Goal: Information Seeking & Learning: Compare options

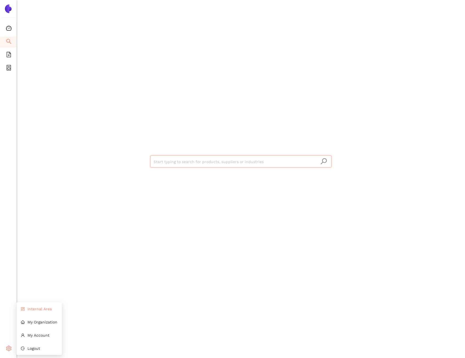
click at [34, 313] on li "Internal Area" at bounding box center [38, 309] width 45 height 11
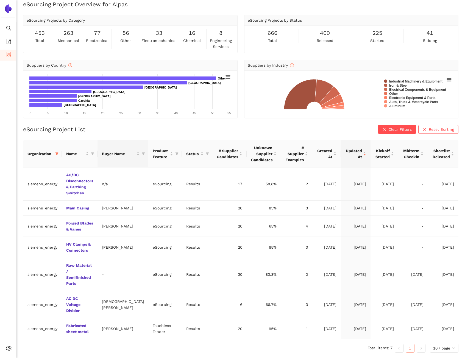
scroll to position [17, 0]
click at [56, 150] on span at bounding box center [56, 154] width 5 height 8
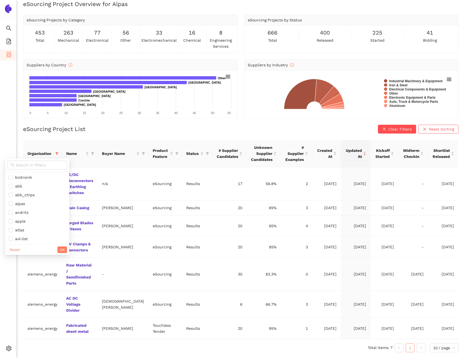
click at [14, 245] on div "Reset OK" at bounding box center [37, 250] width 64 height 11
click at [15, 247] on span "Reset" at bounding box center [15, 250] width 10 height 6
checkbox input "false"
click at [57, 247] on button "OK" at bounding box center [62, 250] width 10 height 7
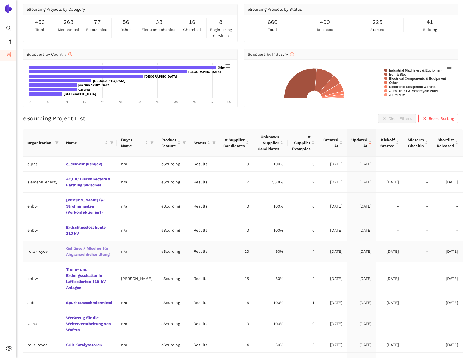
click at [0, 0] on link "Gehäuse / Mischer für Abgasnachbehandlung" at bounding box center [0, 0] width 0 height 0
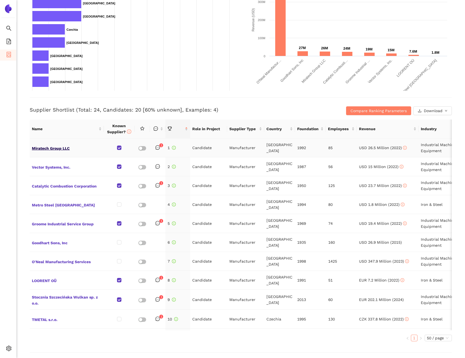
click at [59, 147] on span "Miratech Group LLC" at bounding box center [67, 147] width 70 height 7
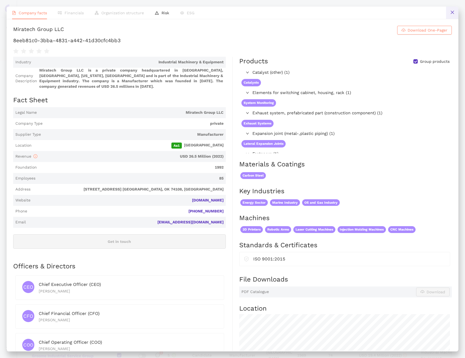
click at [453, 10] on button at bounding box center [452, 13] width 12 height 12
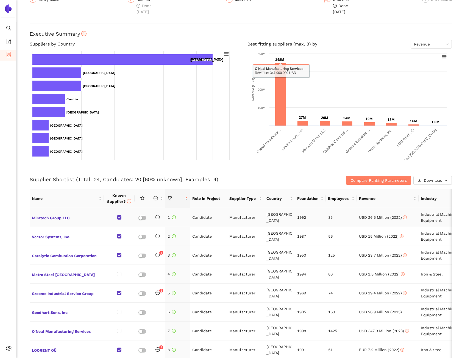
scroll to position [63, 0]
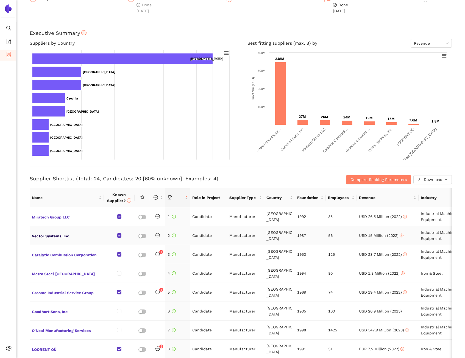
click at [68, 236] on span "Vector Systems, Inc." at bounding box center [67, 235] width 70 height 7
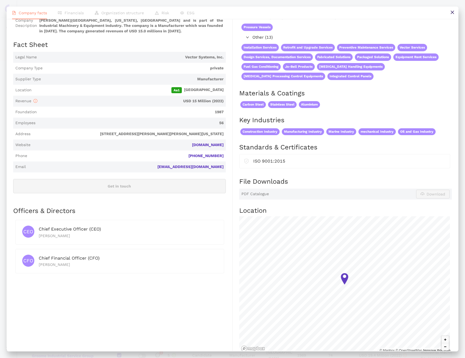
scroll to position [0, 0]
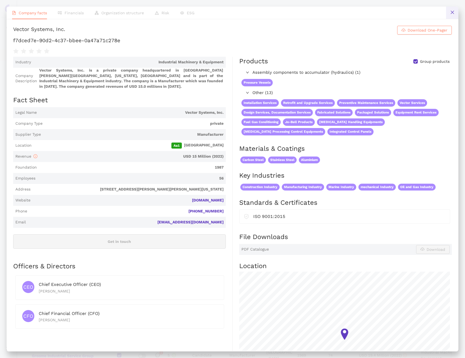
click at [451, 16] on button at bounding box center [452, 13] width 12 height 12
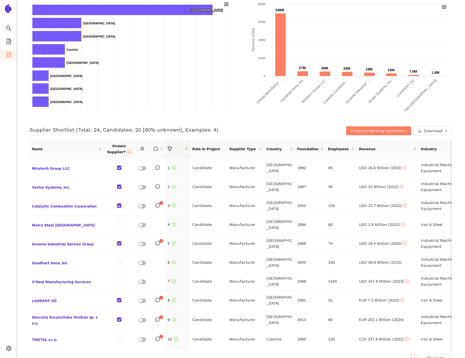
scroll to position [130, 0]
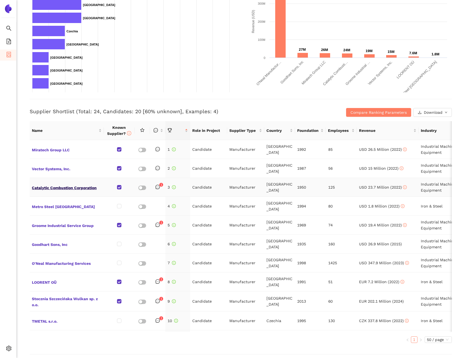
click at [65, 189] on span "Catalytic Combustion Corporation" at bounding box center [67, 187] width 70 height 7
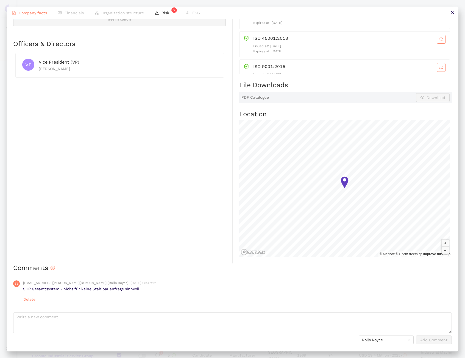
scroll to position [0, 0]
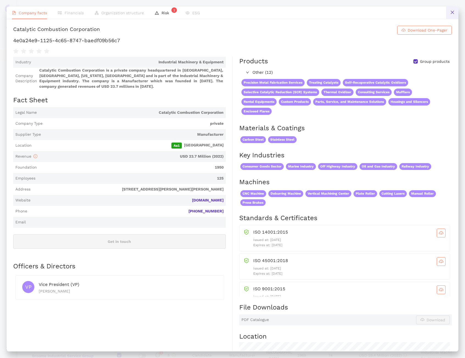
click at [451, 13] on icon "close" at bounding box center [452, 12] width 4 height 4
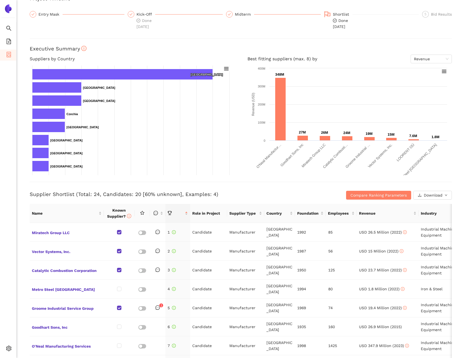
scroll to position [57, 0]
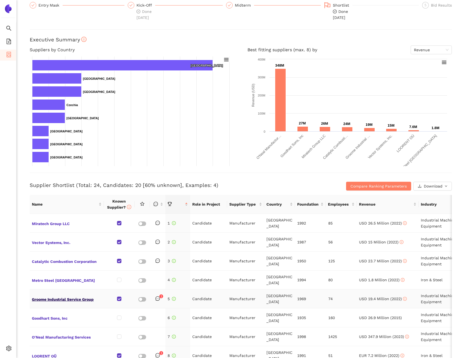
click at [70, 296] on span "Groome Industrial Service Group" at bounding box center [67, 299] width 70 height 7
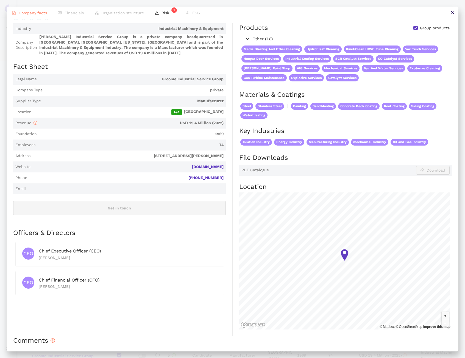
scroll to position [0, 0]
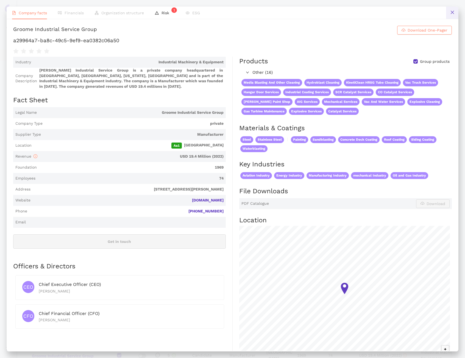
click at [457, 16] on button at bounding box center [452, 13] width 12 height 12
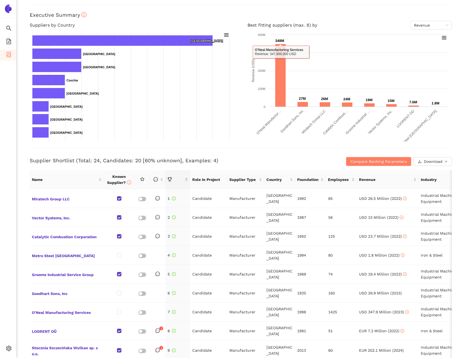
scroll to position [235, 0]
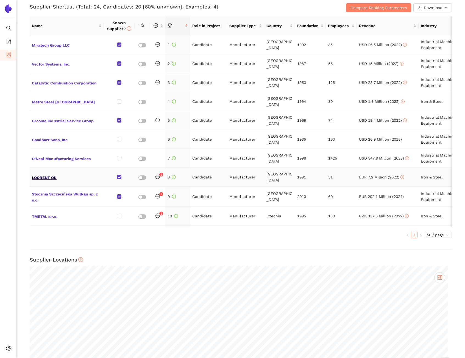
click at [57, 174] on span "LOORENT OÜ" at bounding box center [67, 177] width 70 height 7
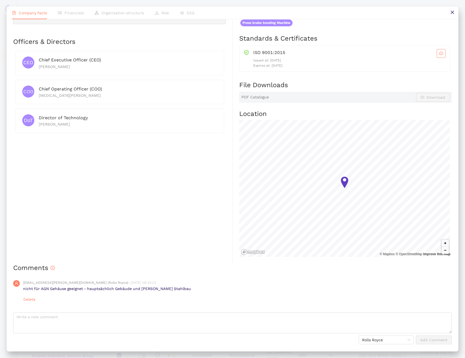
scroll to position [0, 0]
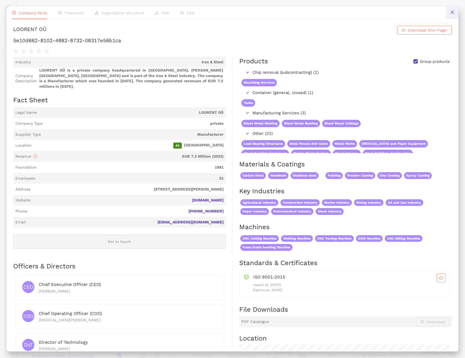
click at [447, 10] on button at bounding box center [452, 13] width 12 height 12
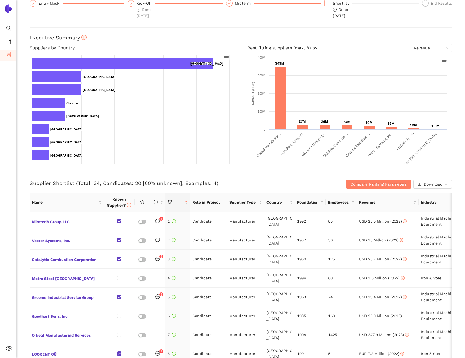
scroll to position [45, 0]
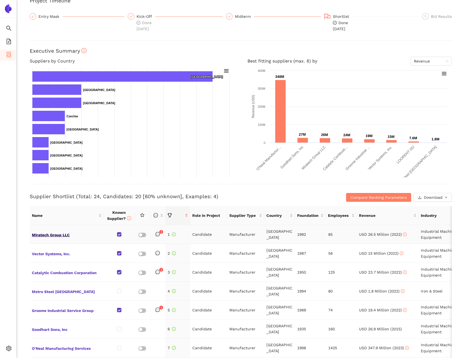
click at [63, 236] on span "Miratech Group LLC" at bounding box center [67, 234] width 70 height 7
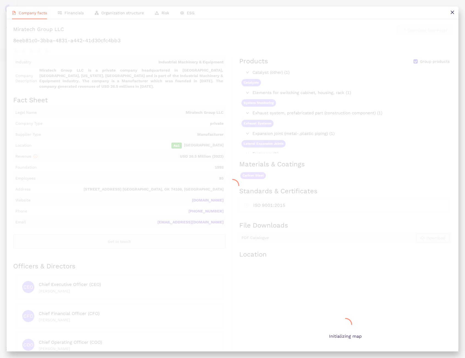
scroll to position [0, 0]
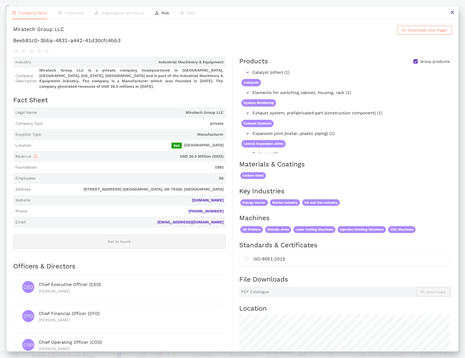
click at [64, 32] on div "Miratech Group LLC" at bounding box center [38, 30] width 51 height 9
copy div "Group"
click at [64, 32] on div "Miratech Group LLC" at bounding box center [38, 30] width 51 height 9
copy h1 "Miratech Group LLC Download One-Pager"
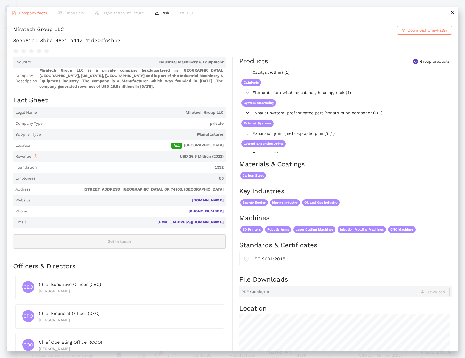
click at [198, 44] on h1 "8eeb81c0-3bba-4831-a442-41d30cfc4bb3" at bounding box center [232, 40] width 438 height 7
drag, startPoint x: 197, startPoint y: 47, endPoint x: 15, endPoint y: 45, distance: 181.7
click at [15, 44] on h1 "8eeb81c0-3bba-4831-a442-41d30cfc4bb3" at bounding box center [232, 40] width 438 height 7
copy h1 "8eeb81c0-3bba-4831-a442-41d30cfc4bb3"
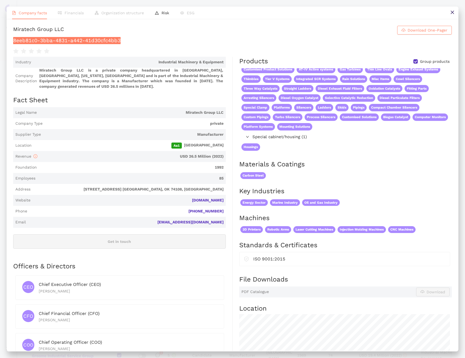
scroll to position [207, 0]
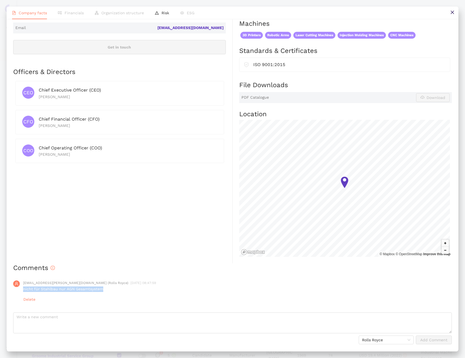
drag, startPoint x: 105, startPoint y: 288, endPoint x: 24, endPoint y: 289, distance: 81.2
click at [24, 289] on p "nicht für Stahlbau nur AGN Gesamtsystem" at bounding box center [237, 289] width 428 height 5
copy p "nicht für Stahlbau nur AGN Gesamtsystem"
click at [450, 12] on icon "close" at bounding box center [452, 12] width 4 height 4
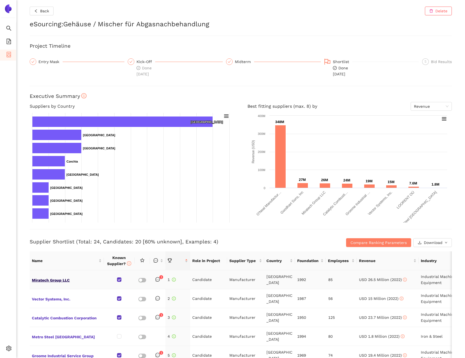
click at [59, 280] on span "Miratech Group LLC" at bounding box center [67, 279] width 70 height 7
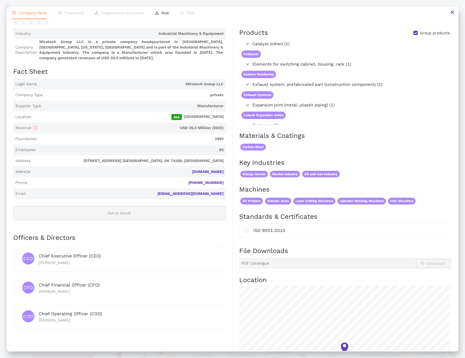
scroll to position [0, 0]
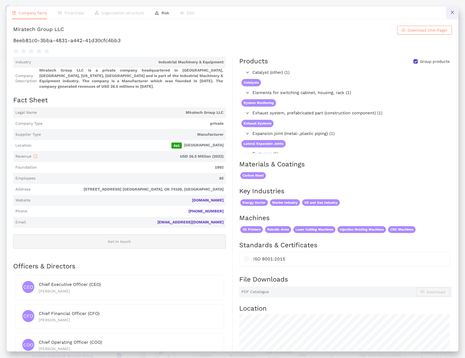
click at [446, 12] on button at bounding box center [452, 13] width 12 height 12
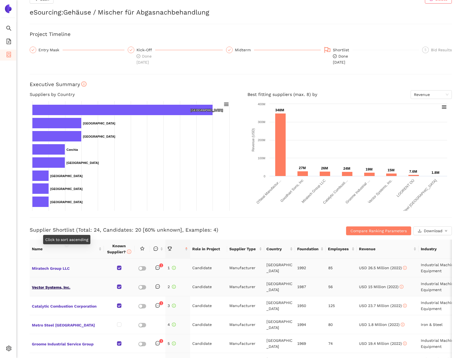
scroll to position [12, 0]
click at [51, 286] on span "Vector Systems, Inc." at bounding box center [67, 286] width 70 height 7
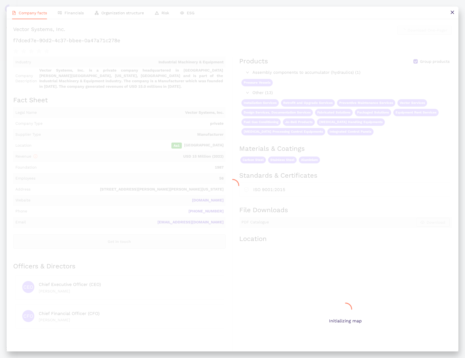
scroll to position [0, 0]
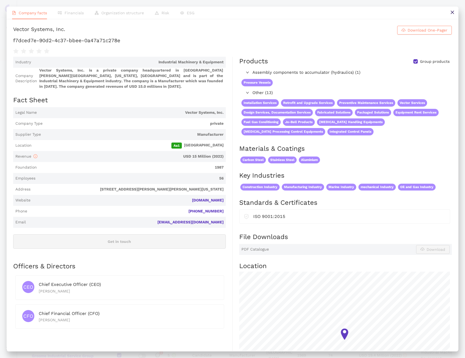
click at [65, 33] on div "Vector Systems, Inc." at bounding box center [39, 30] width 52 height 9
drag, startPoint x: 100, startPoint y: 33, endPoint x: 15, endPoint y: 32, distance: 85.4
click at [15, 32] on div "Vector Systems, Inc." at bounding box center [39, 30] width 52 height 9
copy div "Vector Systems, Inc."
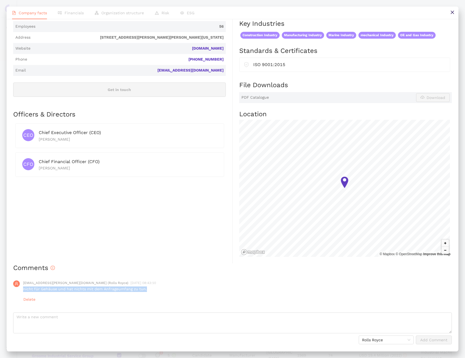
drag, startPoint x: 147, startPoint y: 289, endPoint x: 23, endPoint y: 289, distance: 123.8
click at [23, 289] on p "nicht für Gehäuse und hat nichts mit dem Anfrageumfang zu tun." at bounding box center [237, 289] width 428 height 5
copy p "nicht für Gehäuse und hat nichts mit dem Anfrageumfang zu tun."
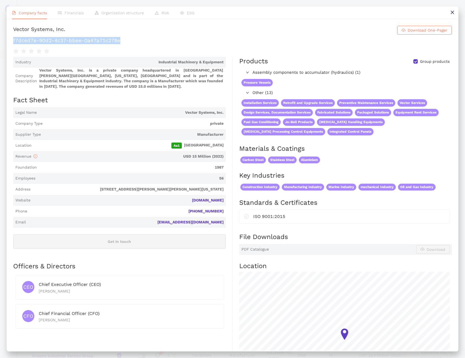
drag, startPoint x: 196, startPoint y: 49, endPoint x: 27, endPoint y: 41, distance: 170.0
click at [27, 41] on div "Vector Systems, Inc. Download One-Pager f7dced7e-90d2-4c37-bbee-0a47a71c278e" at bounding box center [232, 40] width 438 height 29
copy h1 "f7dced7e-90d2-4c37-bbee-0a47a71c278e"
click at [449, 14] on button at bounding box center [452, 13] width 12 height 12
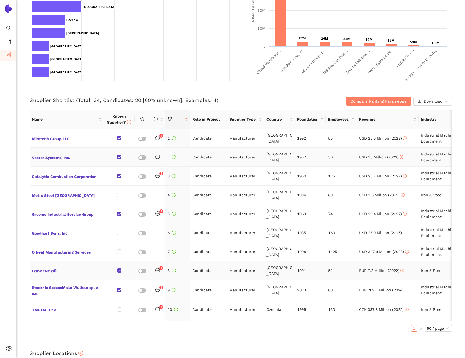
scroll to position [152, 0]
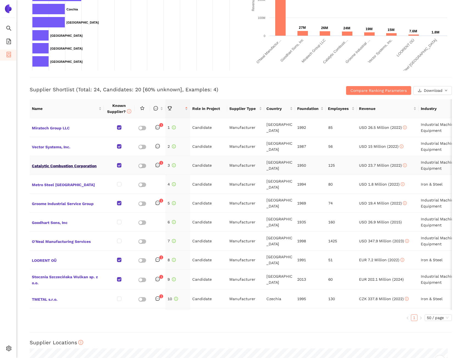
click at [77, 163] on span "Catalytic Combustion Corporation" at bounding box center [67, 165] width 70 height 7
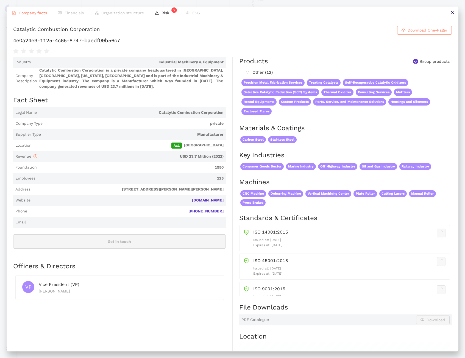
scroll to position [0, 0]
drag, startPoint x: 157, startPoint y: 31, endPoint x: 15, endPoint y: 34, distance: 141.9
click at [15, 34] on div "Catalytic Combustion Corporation" at bounding box center [56, 30] width 87 height 9
copy div "Catalytic Combustion Corporation"
drag, startPoint x: 196, startPoint y: 47, endPoint x: 16, endPoint y: 45, distance: 180.8
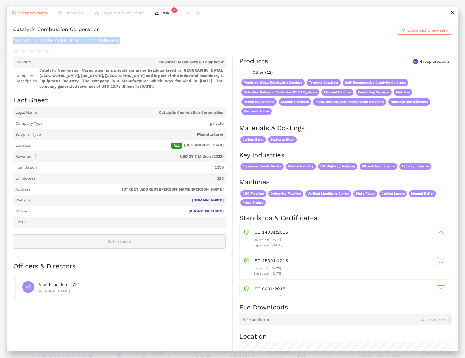
click at [16, 44] on h1 "4e0a24e9-1125-4c65-8747-baedf09b56c7" at bounding box center [232, 40] width 438 height 7
copy h1 "4e0a24e9-1125-4c65-8747-baedf09b56c7"
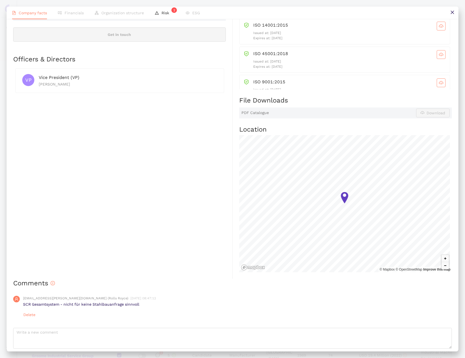
scroll to position [235, 0]
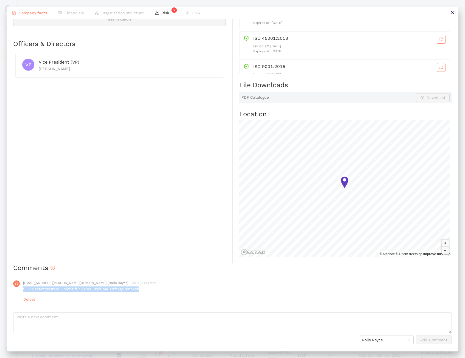
drag, startPoint x: 140, startPoint y: 289, endPoint x: 24, endPoint y: 288, distance: 116.1
click at [24, 288] on p "SCR Gesamtsystem - nicht für keine Stahlbauanfrage sinnvoll" at bounding box center [237, 289] width 428 height 5
copy p "SCR Gesamtsystem - nicht für keine Stahlbauanfrage sinnvoll"
click at [453, 13] on icon "close" at bounding box center [451, 12] width 3 height 3
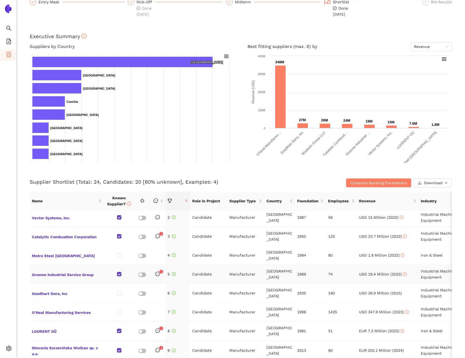
scroll to position [23, 0]
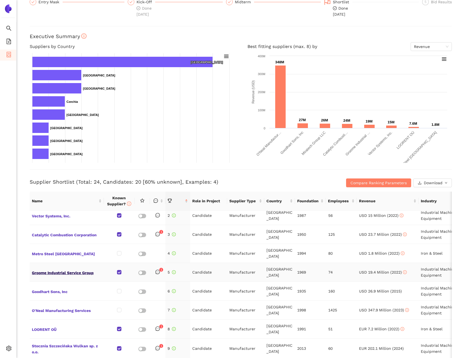
click at [53, 271] on span "Groome Industrial Service Group" at bounding box center [67, 272] width 70 height 7
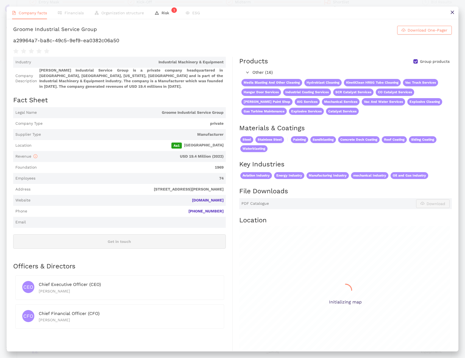
scroll to position [0, 0]
drag, startPoint x: 147, startPoint y: 32, endPoint x: 16, endPoint y: 35, distance: 130.9
click at [16, 35] on div "Groome Industrial Service Group" at bounding box center [55, 30] width 84 height 9
drag, startPoint x: 194, startPoint y: 48, endPoint x: 15, endPoint y: 48, distance: 179.5
click at [15, 44] on h1 "a29964a7-ba8c-49c5-9ef9-ea0382c06a50" at bounding box center [232, 40] width 438 height 7
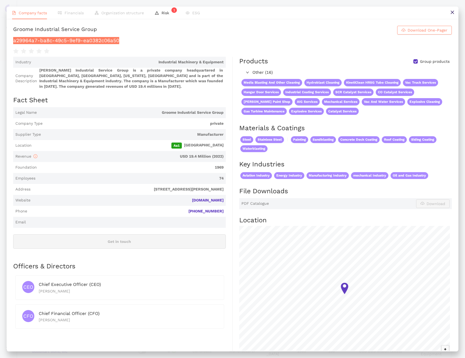
scroll to position [119, 0]
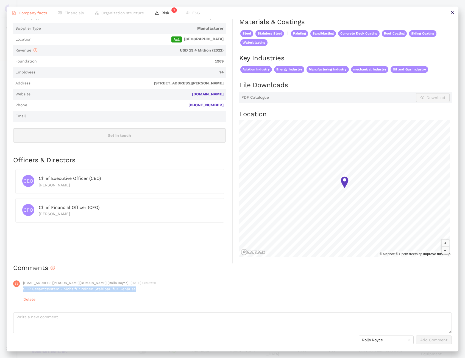
drag, startPoint x: 135, startPoint y: 289, endPoint x: 23, endPoint y: 290, distance: 112.2
click at [23, 290] on p "SCR Gesamtsystem - nicht für reinen Stahlbau für Gehäuse" at bounding box center [237, 289] width 428 height 5
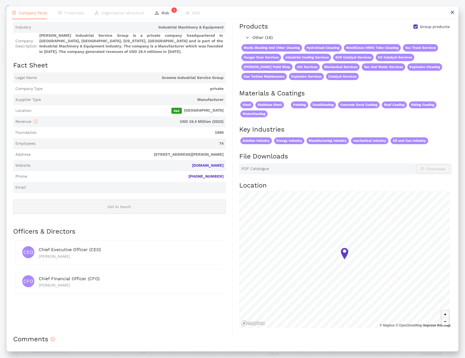
scroll to position [0, 0]
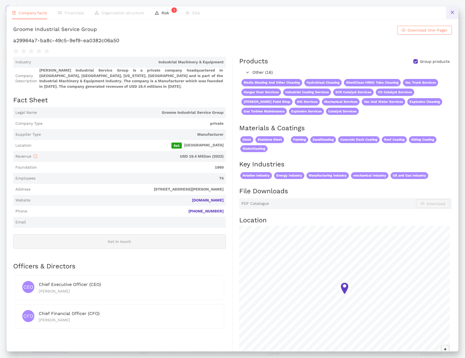
click at [450, 13] on icon "close" at bounding box center [452, 12] width 4 height 4
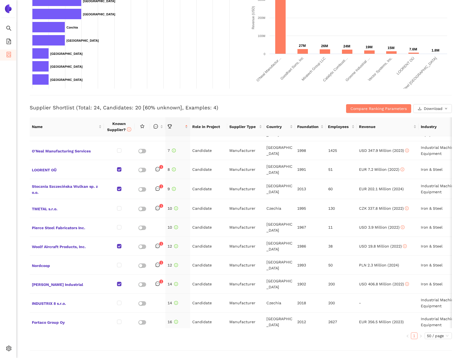
scroll to position [107, 0]
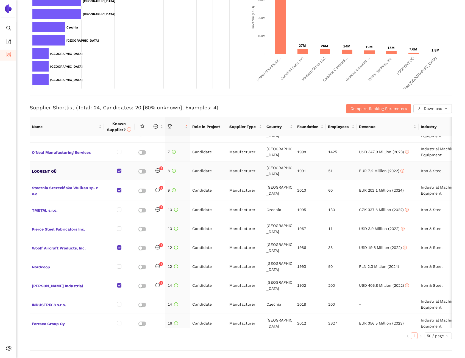
click at [54, 167] on span "LOORENT OÜ" at bounding box center [67, 170] width 70 height 7
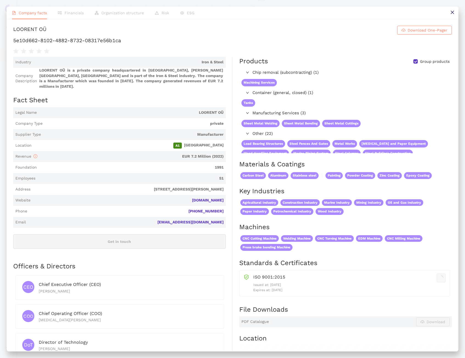
scroll to position [0, 0]
drag, startPoint x: 71, startPoint y: 32, endPoint x: 13, endPoint y: 35, distance: 58.0
click at [13, 35] on h1 "LOORENT OÜ Download One-Pager" at bounding box center [232, 30] width 438 height 9
drag, startPoint x: 199, startPoint y: 49, endPoint x: 13, endPoint y: 50, distance: 186.1
click at [13, 44] on h1 "5e10d662-8102-4882-8732-08317e56b1ca" at bounding box center [232, 40] width 438 height 7
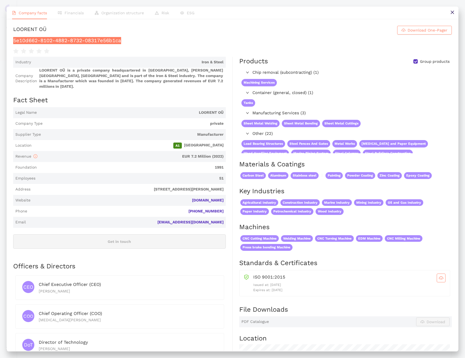
scroll to position [237, 0]
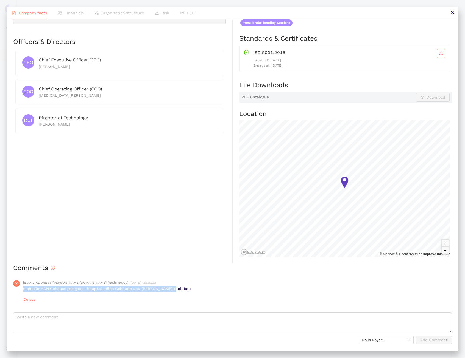
drag, startPoint x: 170, startPoint y: 289, endPoint x: 22, endPoint y: 288, distance: 148.7
click at [22, 288] on div "[EMAIL_ADDRESS][PERSON_NAME][DOMAIN_NAME] (Rolls Royce) [DATE] 09:19:22 nicht f…" at bounding box center [232, 292] width 438 height 32
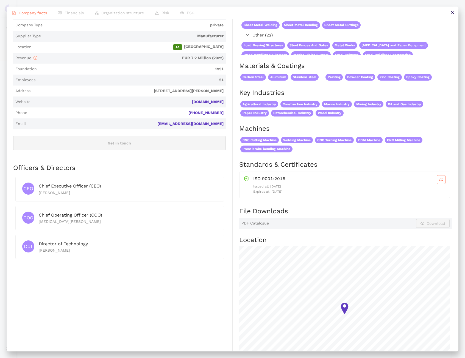
scroll to position [0, 0]
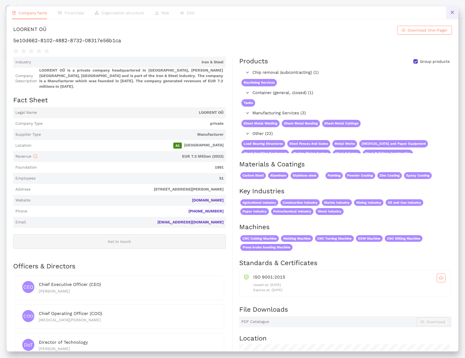
click at [454, 15] on button at bounding box center [452, 13] width 12 height 12
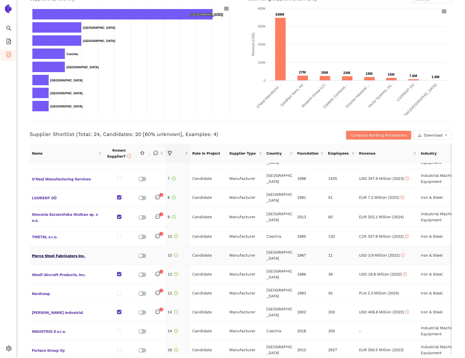
scroll to position [109, 0]
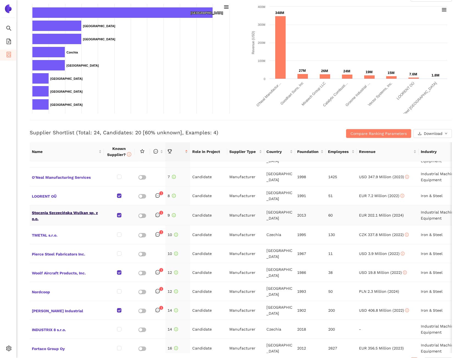
click at [54, 209] on span "Stocznia Szczecińska Wulkan sp. z o.o." at bounding box center [67, 215] width 70 height 13
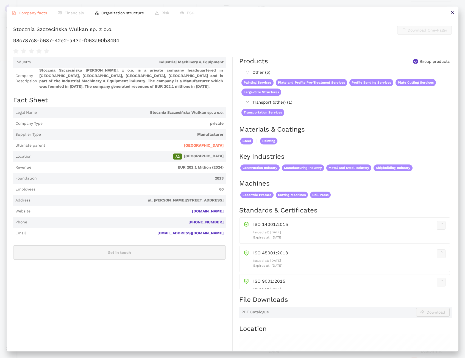
scroll to position [0, 0]
drag, startPoint x: 180, startPoint y: 32, endPoint x: 13, endPoint y: 32, distance: 166.6
click at [13, 32] on div "Stocznia Szczecińska Wulkan sp. z o.o." at bounding box center [63, 30] width 100 height 9
drag, startPoint x: 195, startPoint y: 49, endPoint x: 12, endPoint y: 47, distance: 183.3
click at [12, 47] on div "Stocznia Szczecińska [PERSON_NAME]. z o.o. Download One-Pager 98c787c8-b637-42e…" at bounding box center [232, 185] width 451 height 332
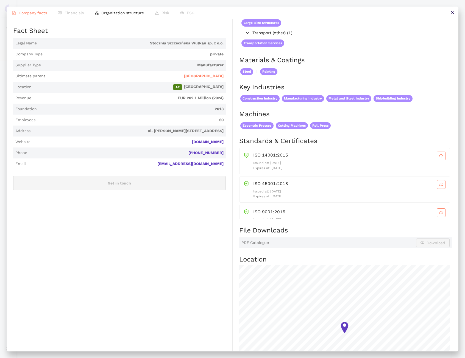
scroll to position [227, 0]
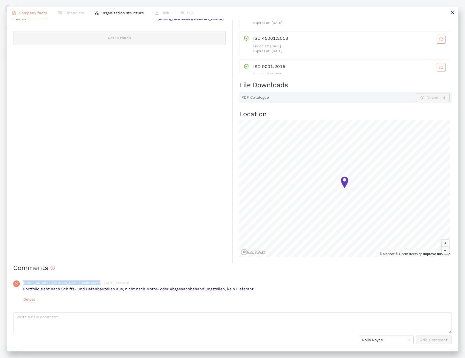
drag, startPoint x: 23, startPoint y: 289, endPoint x: 241, endPoint y: 293, distance: 217.6
click at [241, 293] on div "[PERSON_NAME][EMAIL_ADDRESS][DOMAIN_NAME] (Rolls Royce) [DATE] 11:05:20 Portfol…" at bounding box center [237, 293] width 428 height 24
drag, startPoint x: 245, startPoint y: 293, endPoint x: 252, endPoint y: 291, distance: 7.3
click at [245, 293] on div "[PERSON_NAME][EMAIL_ADDRESS][DOMAIN_NAME] (Rolls Royce) [DATE] 11:05:20 Portfol…" at bounding box center [237, 293] width 428 height 24
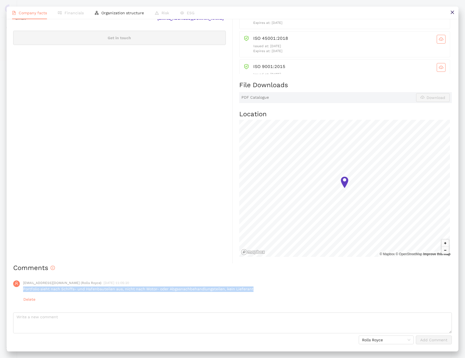
drag, startPoint x: 251, startPoint y: 289, endPoint x: 24, endPoint y: 290, distance: 227.5
click at [24, 290] on p "Portfolio sieht nach Schiffs- und Hafenbauteilen aus, nicht nach Motor- oder Ab…" at bounding box center [237, 289] width 428 height 5
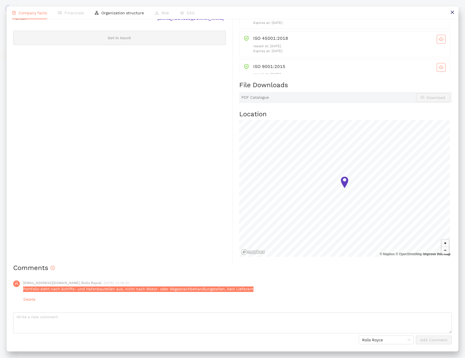
scroll to position [0, 0]
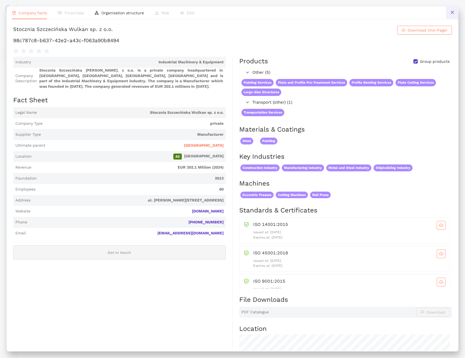
click at [453, 12] on icon "close" at bounding box center [451, 12] width 3 height 3
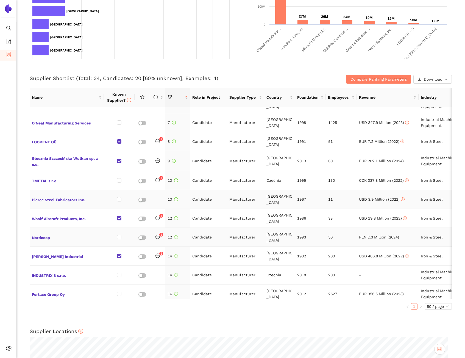
scroll to position [170, 0]
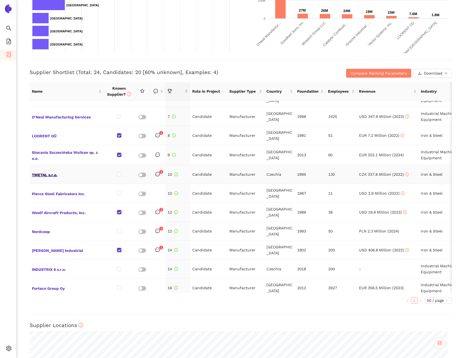
click at [53, 171] on span "TMETAL s.r.o." at bounding box center [67, 174] width 70 height 7
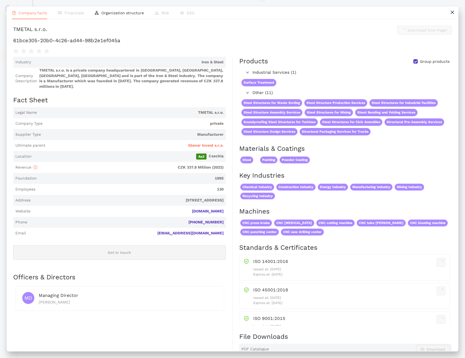
scroll to position [0, 0]
drag, startPoint x: 72, startPoint y: 33, endPoint x: 15, endPoint y: 31, distance: 56.6
click at [15, 31] on h1 "TMETAL s.r.o. Download One-Pager" at bounding box center [232, 30] width 438 height 9
drag, startPoint x: 14, startPoint y: 50, endPoint x: 199, endPoint y: 49, distance: 185.2
click at [199, 44] on h1 "61bce305-20b0-4c26-ad44-98b2e1ef045a" at bounding box center [232, 40] width 438 height 7
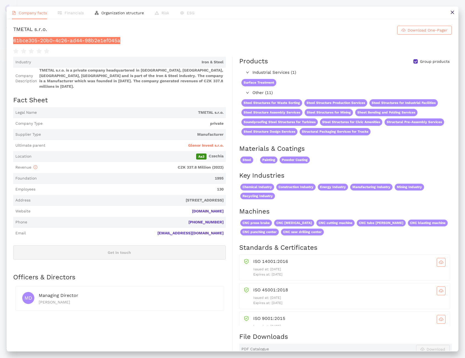
scroll to position [264, 0]
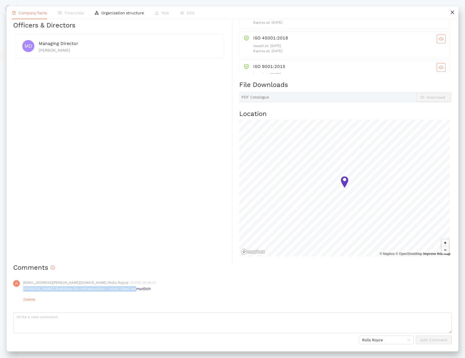
drag, startPoint x: 131, startPoint y: 289, endPoint x: 24, endPoint y: 287, distance: 107.0
click at [24, 287] on p "[PERSON_NAME] Stahlbau für Infrastruktur - nicht ideal vermutlich" at bounding box center [237, 288] width 428 height 5
click at [453, 12] on icon "close" at bounding box center [452, 12] width 4 height 4
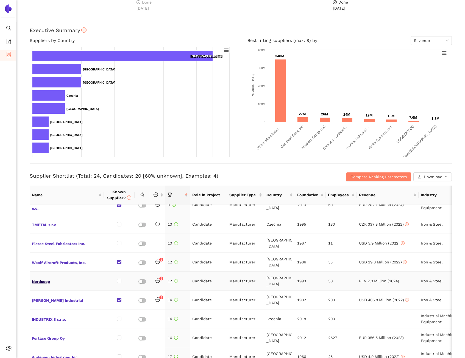
scroll to position [164, 0]
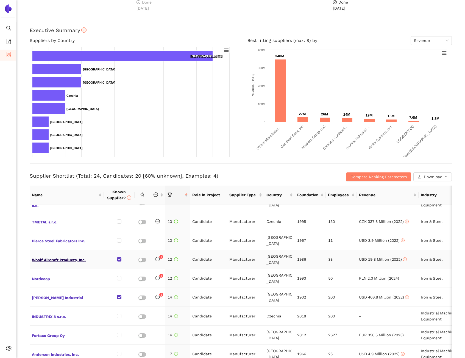
click at [67, 256] on span "Woolf Aircraft Products, Inc." at bounding box center [67, 259] width 70 height 7
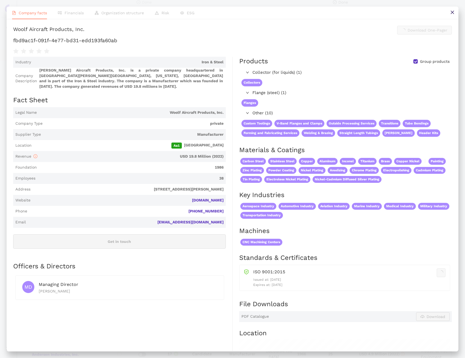
scroll to position [0, 0]
drag, startPoint x: 139, startPoint y: 33, endPoint x: 16, endPoint y: 32, distance: 122.1
click at [16, 32] on h1 "[PERSON_NAME] Aircraft Products, Inc. Download One-Pager" at bounding box center [232, 30] width 438 height 9
drag, startPoint x: 191, startPoint y: 49, endPoint x: 14, endPoint y: 46, distance: 177.6
click at [14, 44] on h1 "fbd9ac1f-091f-4e77-bd31-edd193fa60ab" at bounding box center [232, 40] width 438 height 7
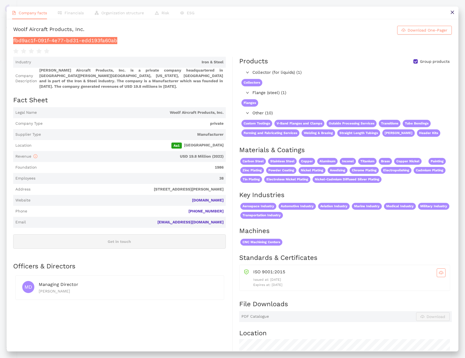
scroll to position [232, 0]
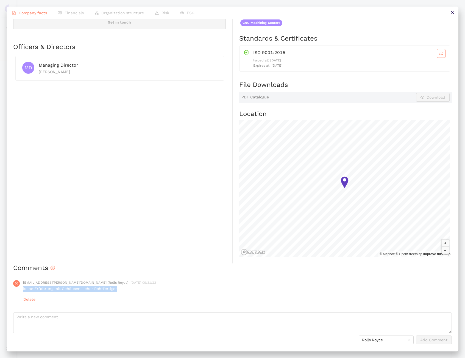
drag, startPoint x: 116, startPoint y: 290, endPoint x: 24, endPoint y: 288, distance: 92.2
click at [24, 288] on p "keine Erfahrung mit Gehäusen - eher Rohrfertiger" at bounding box center [237, 288] width 428 height 5
click at [453, 13] on icon "close" at bounding box center [452, 12] width 4 height 4
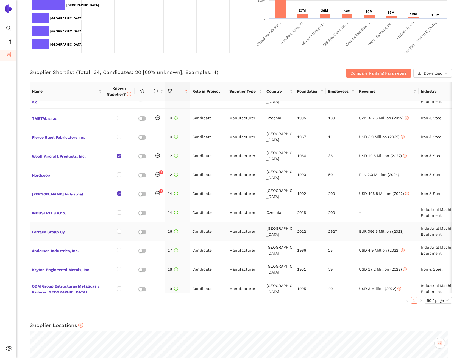
scroll to position [173, 0]
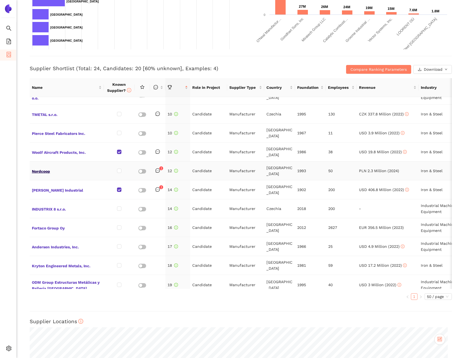
click at [46, 167] on span "Nordcoop" at bounding box center [67, 170] width 70 height 7
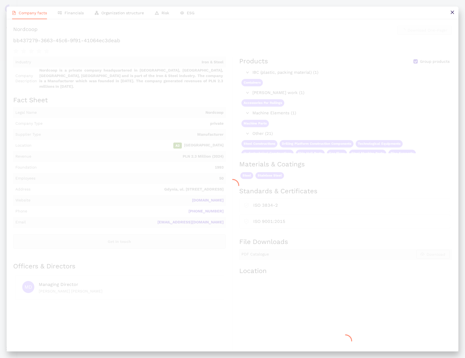
scroll to position [0, 0]
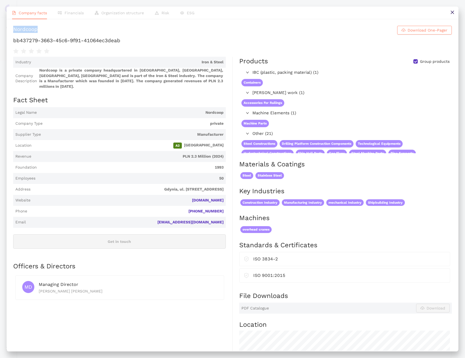
drag, startPoint x: 54, startPoint y: 33, endPoint x: 15, endPoint y: 33, distance: 39.0
click at [15, 33] on div "Nordcoop" at bounding box center [25, 30] width 24 height 9
drag, startPoint x: 198, startPoint y: 48, endPoint x: 13, endPoint y: 46, distance: 184.7
click at [13, 44] on h1 "bb437279-3663-45c6-9f91-41064ec3deab" at bounding box center [232, 40] width 438 height 7
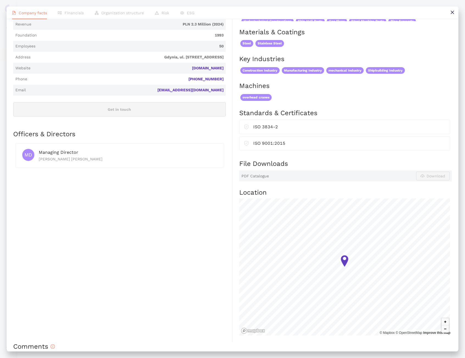
scroll to position [229, 0]
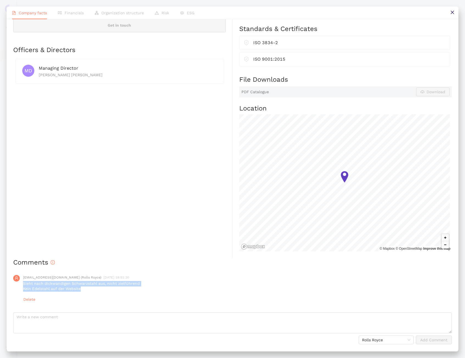
drag, startPoint x: 85, startPoint y: 289, endPoint x: 23, endPoint y: 285, distance: 62.1
click at [23, 285] on p "Sieht nach dickwandigen Schwarzstahl aus, nicht zielführend Kein Edelstahl auf …" at bounding box center [237, 286] width 428 height 11
click at [453, 15] on button at bounding box center [452, 13] width 12 height 12
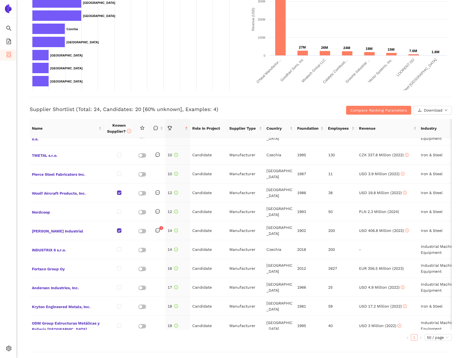
scroll to position [133, 0]
click at [50, 227] on span "[PERSON_NAME] Industrial" at bounding box center [67, 230] width 70 height 7
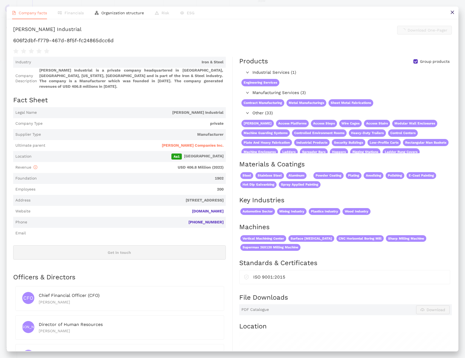
scroll to position [0, 0]
drag, startPoint x: 71, startPoint y: 30, endPoint x: 15, endPoint y: 32, distance: 56.5
click at [15, 32] on h1 "[PERSON_NAME] Industrial Download One-Pager" at bounding box center [232, 30] width 438 height 9
drag, startPoint x: 184, startPoint y: 48, endPoint x: 16, endPoint y: 48, distance: 168.5
click at [16, 44] on h1 "606f2dbf-f779-467d-8f5f-fc24865dcc6d" at bounding box center [232, 40] width 438 height 7
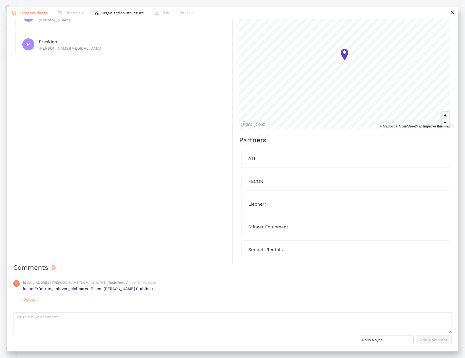
scroll to position [350, 0]
drag, startPoint x: 134, startPoint y: 292, endPoint x: 24, endPoint y: 291, distance: 110.0
click at [24, 291] on p "keine Erfahrung mit vergleichbaren Teilen. [PERSON_NAME] Stahlbau" at bounding box center [237, 288] width 428 height 5
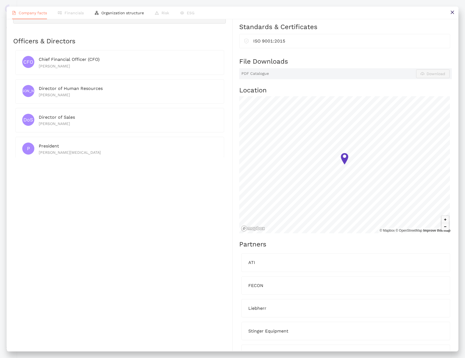
scroll to position [0, 0]
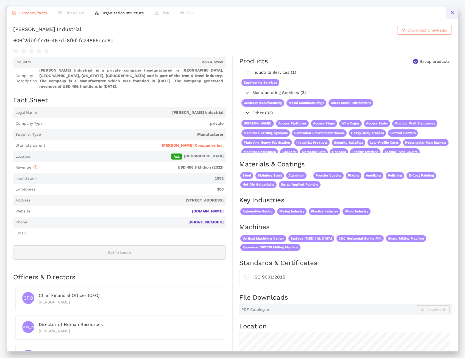
click at [450, 12] on icon "close" at bounding box center [452, 12] width 4 height 4
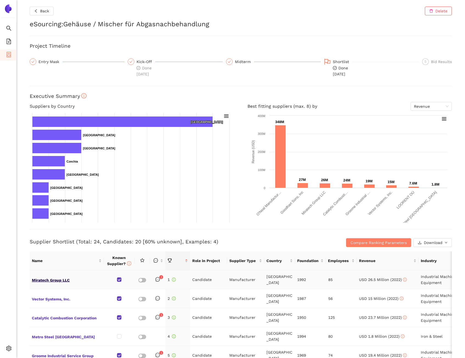
drag, startPoint x: 58, startPoint y: 284, endPoint x: 58, endPoint y: 282, distance: 2.8
click at [58, 284] on td "Miratech Group LLC" at bounding box center [67, 280] width 74 height 19
click at [58, 281] on span "Miratech Group LLC" at bounding box center [67, 279] width 70 height 7
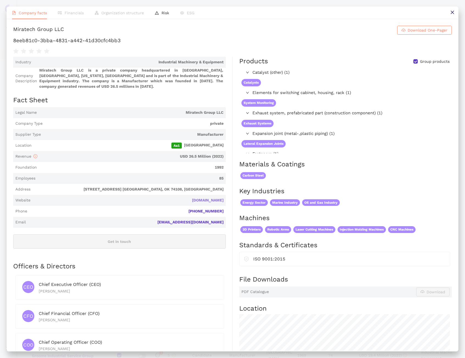
click at [0, 0] on link "[DOMAIN_NAME]" at bounding box center [0, 0] width 0 height 0
click at [452, 11] on icon "close" at bounding box center [452, 12] width 4 height 4
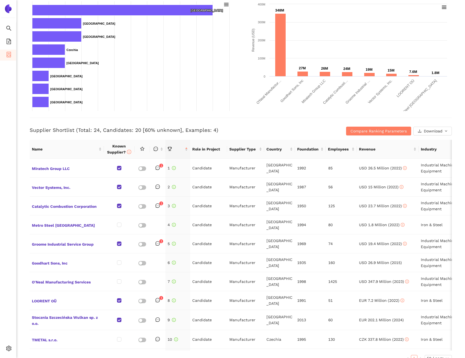
scroll to position [120, 0]
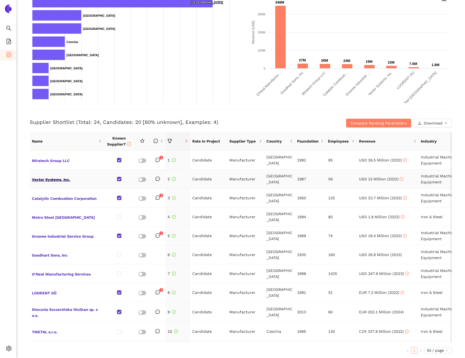
click at [56, 177] on span "Vector Systems, Inc." at bounding box center [67, 179] width 70 height 7
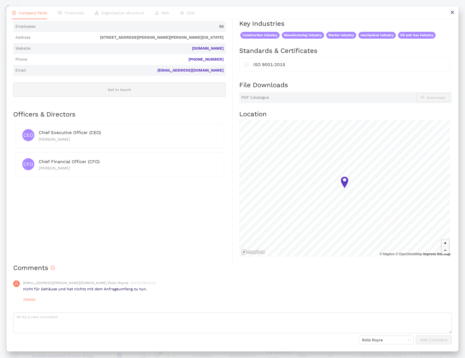
scroll to position [0, 0]
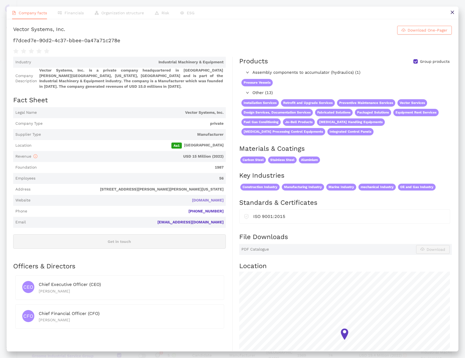
click at [0, 0] on link "[DOMAIN_NAME]" at bounding box center [0, 0] width 0 height 0
click at [457, 16] on button at bounding box center [452, 13] width 12 height 12
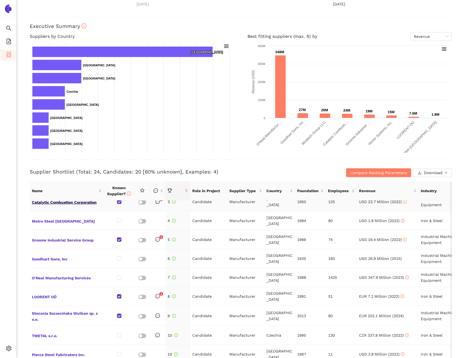
scroll to position [55, 0]
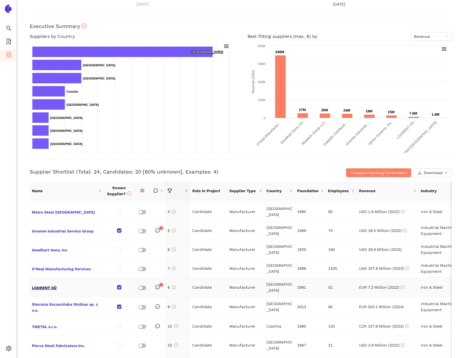
click at [45, 285] on span "LOORENT OÜ" at bounding box center [67, 287] width 70 height 7
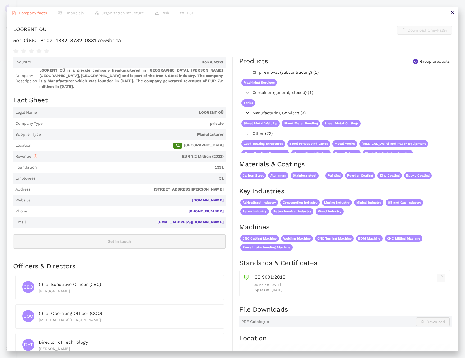
scroll to position [0, 0]
click at [0, 0] on link "[DOMAIN_NAME]" at bounding box center [0, 0] width 0 height 0
click at [450, 12] on icon "close" at bounding box center [452, 12] width 4 height 4
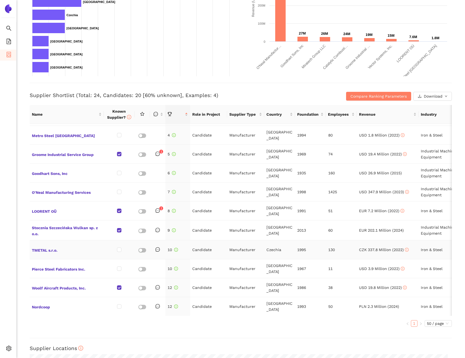
scroll to position [66, 0]
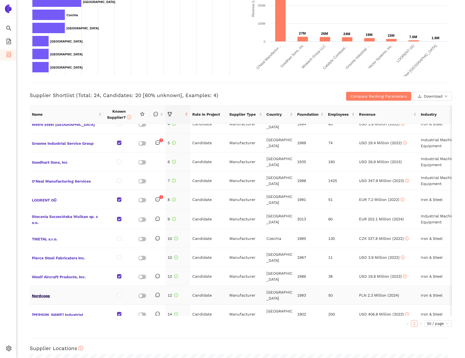
click at [46, 292] on span "Nordcoop" at bounding box center [67, 295] width 70 height 7
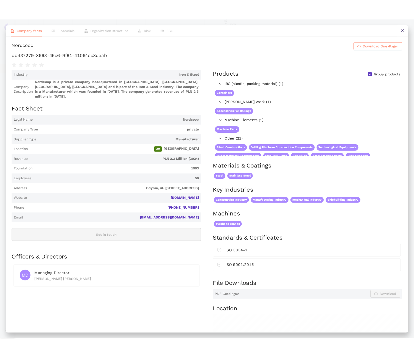
scroll to position [0, 0]
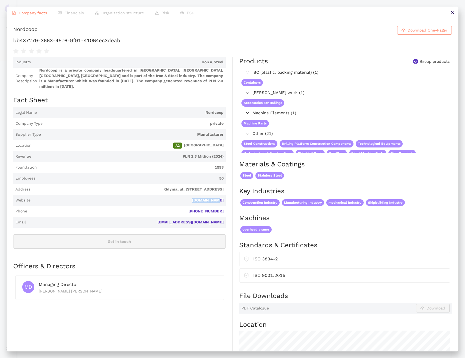
drag, startPoint x: 221, startPoint y: 208, endPoint x: 198, endPoint y: 208, distance: 23.6
click at [198, 206] on span "Website [DOMAIN_NAME]" at bounding box center [119, 200] width 212 height 11
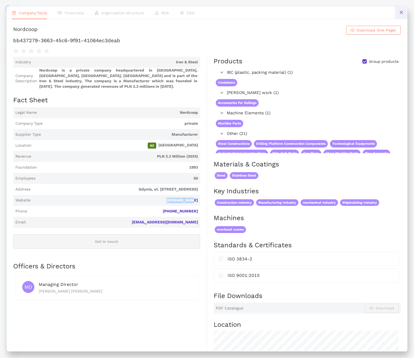
click at [401, 11] on icon "close" at bounding box center [401, 12] width 4 height 4
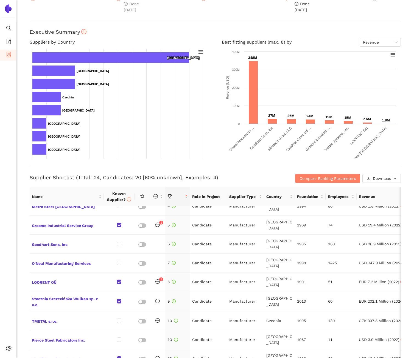
scroll to position [148, 0]
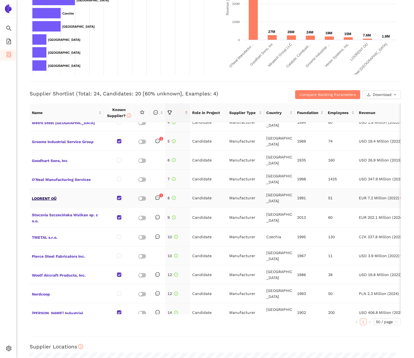
click at [48, 195] on span "LOORENT OÜ" at bounding box center [67, 198] width 70 height 7
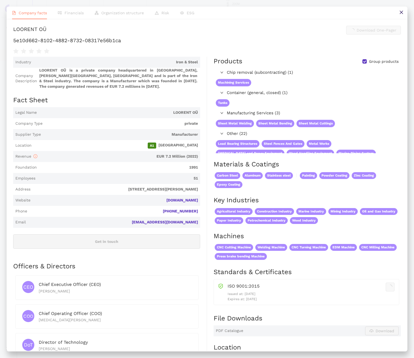
scroll to position [0, 0]
click at [400, 13] on icon "close" at bounding box center [400, 12] width 3 height 3
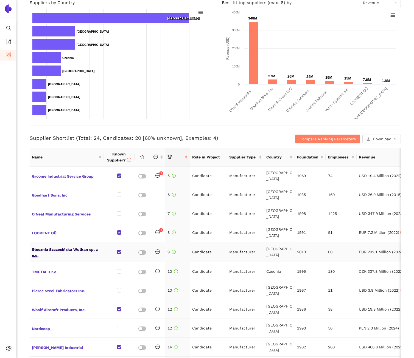
scroll to position [77, 0]
click at [43, 324] on span "Nordcoop" at bounding box center [67, 327] width 70 height 7
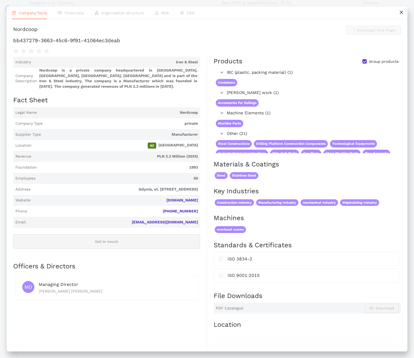
scroll to position [0, 0]
drag, startPoint x: 198, startPoint y: 213, endPoint x: 174, endPoint y: 211, distance: 23.7
click at [174, 206] on span "Website [DOMAIN_NAME]" at bounding box center [106, 200] width 187 height 11
click at [171, 203] on span "[DOMAIN_NAME]" at bounding box center [115, 200] width 165 height 5
drag, startPoint x: 170, startPoint y: 213, endPoint x: 194, endPoint y: 216, distance: 23.8
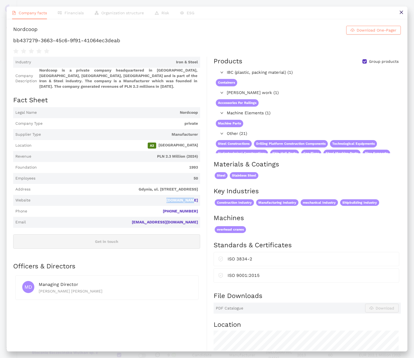
click at [194, 206] on span "Website [DOMAIN_NAME]" at bounding box center [106, 200] width 187 height 11
click at [399, 12] on icon "close" at bounding box center [401, 12] width 4 height 4
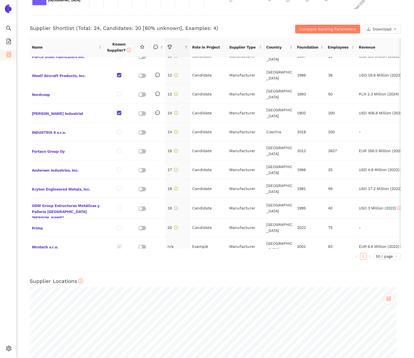
scroll to position [199, 0]
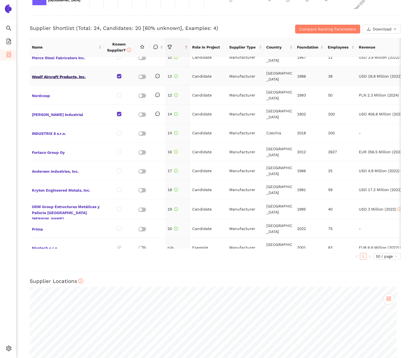
click at [71, 73] on span "Woolf Aircraft Products, Inc." at bounding box center [67, 76] width 70 height 7
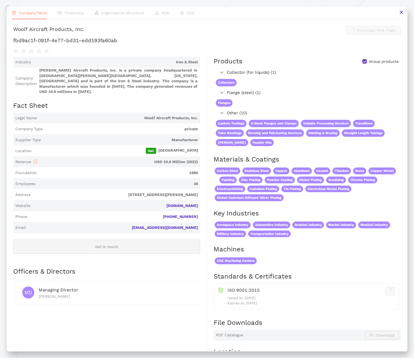
scroll to position [0, 0]
click at [0, 0] on link "[DOMAIN_NAME]" at bounding box center [0, 0] width 0 height 0
click at [396, 9] on button at bounding box center [401, 13] width 12 height 12
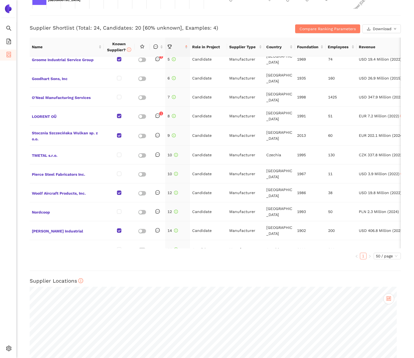
scroll to position [78, 0]
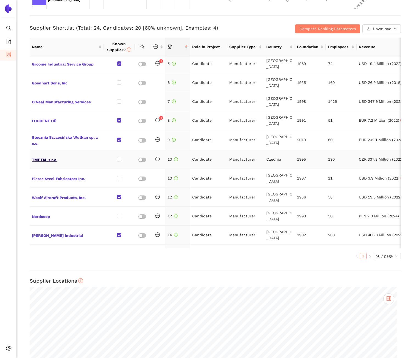
click at [45, 156] on span "TMETAL s.r.o." at bounding box center [67, 159] width 70 height 7
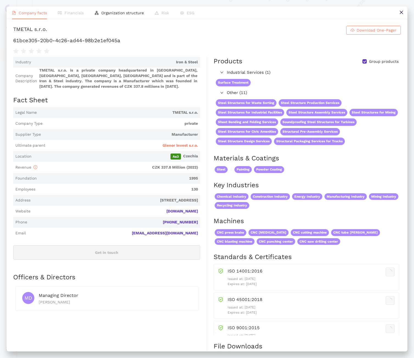
scroll to position [0, 0]
click at [402, 12] on icon "close" at bounding box center [401, 12] width 4 height 4
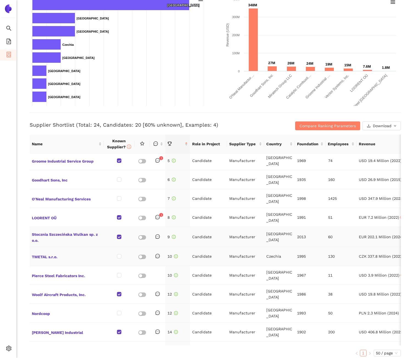
scroll to position [122, 0]
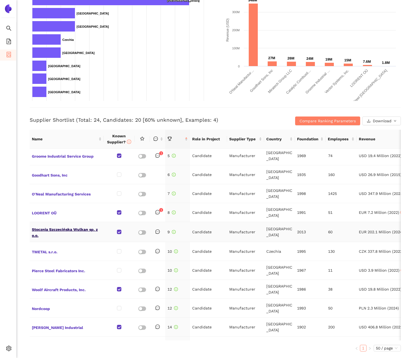
click at [76, 226] on span "Stocznia Szczecińska Wulkan sp. z o.o." at bounding box center [67, 232] width 70 height 13
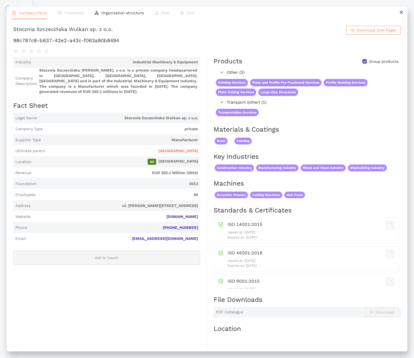
scroll to position [0, 0]
drag, startPoint x: 196, startPoint y: 231, endPoint x: 162, endPoint y: 227, distance: 34.7
click at [162, 222] on span "Website [DOMAIN_NAME]" at bounding box center [106, 216] width 187 height 11
click at [403, 13] on button at bounding box center [401, 13] width 12 height 12
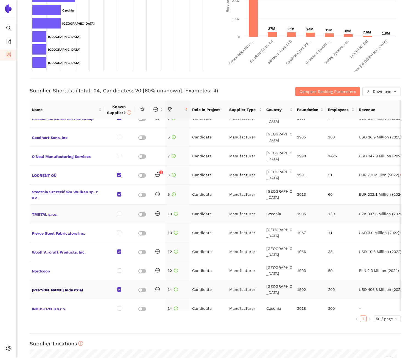
scroll to position [103, 0]
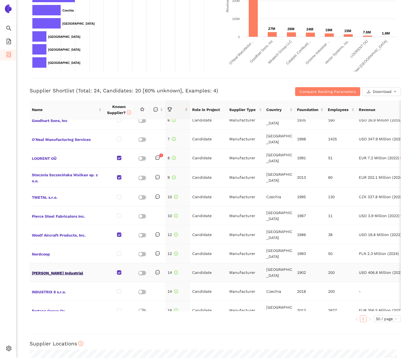
click at [46, 269] on span "[PERSON_NAME] Industrial" at bounding box center [67, 272] width 70 height 7
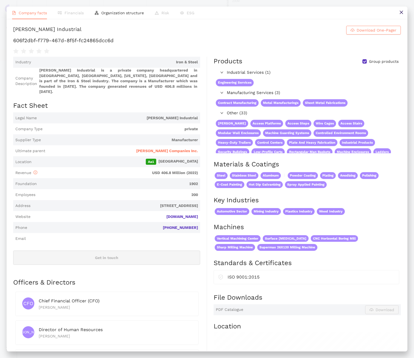
scroll to position [0, 0]
drag, startPoint x: 197, startPoint y: 226, endPoint x: 163, endPoint y: 224, distance: 34.3
click at [163, 222] on span "Website [DOMAIN_NAME]" at bounding box center [106, 216] width 187 height 11
